Goal: Information Seeking & Learning: Find contact information

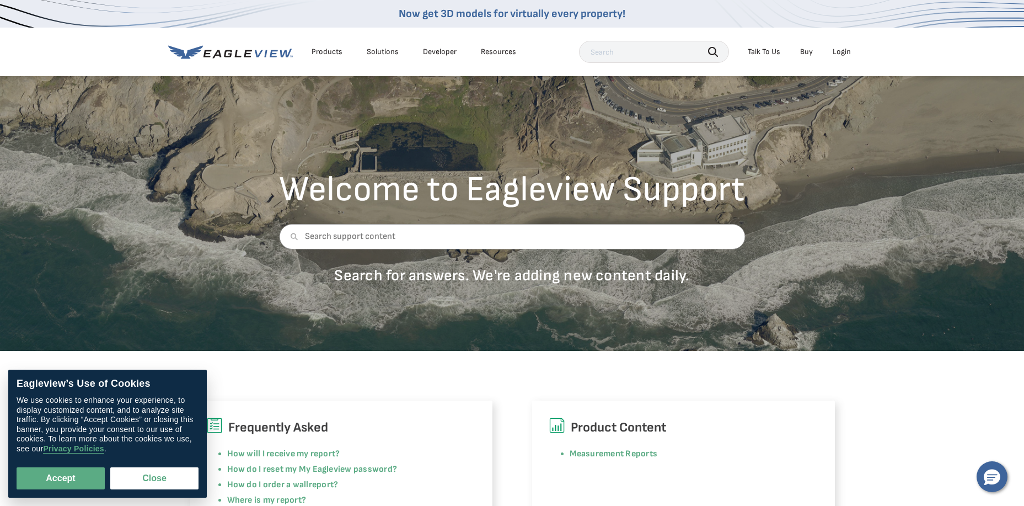
drag, startPoint x: 127, startPoint y: 476, endPoint x: 166, endPoint y: 462, distance: 41.0
click at [127, 476] on button "Close" at bounding box center [154, 478] width 88 height 22
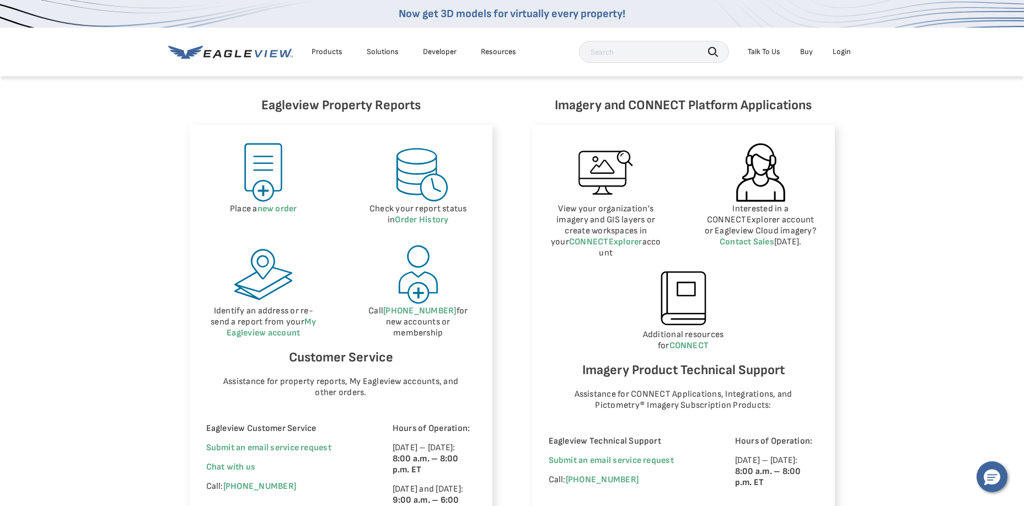
scroll to position [644, 0]
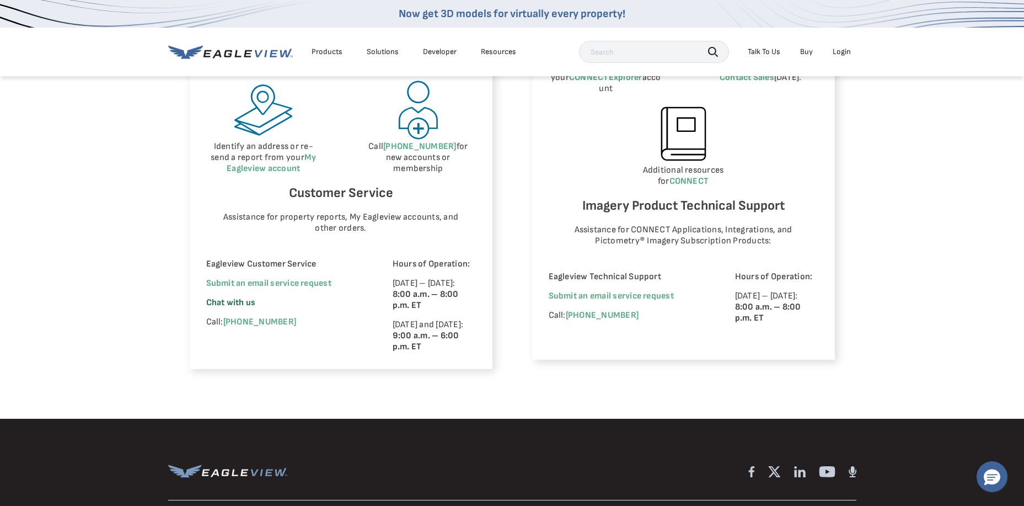
click at [231, 300] on span "Chat with us" at bounding box center [231, 302] width 50 height 10
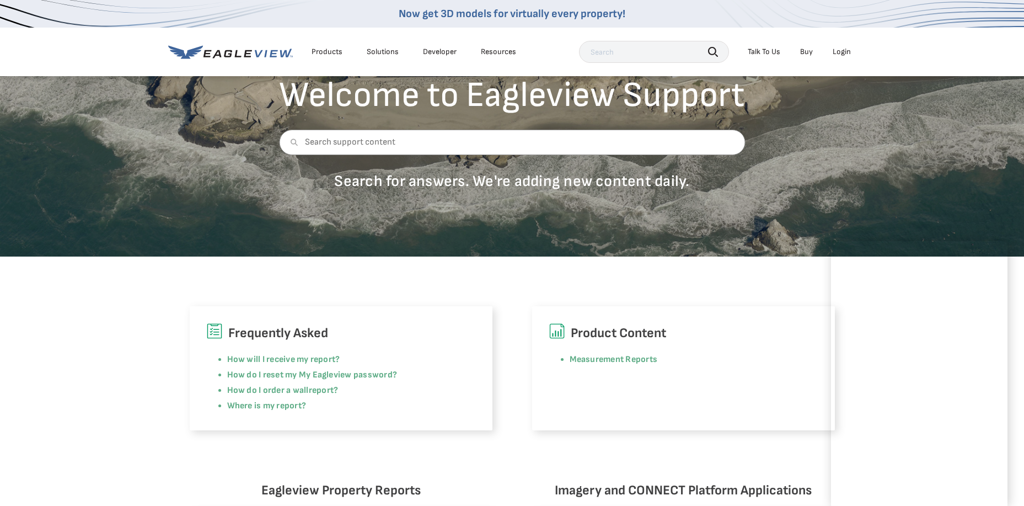
scroll to position [0, 0]
